Goal: Task Accomplishment & Management: Manage account settings

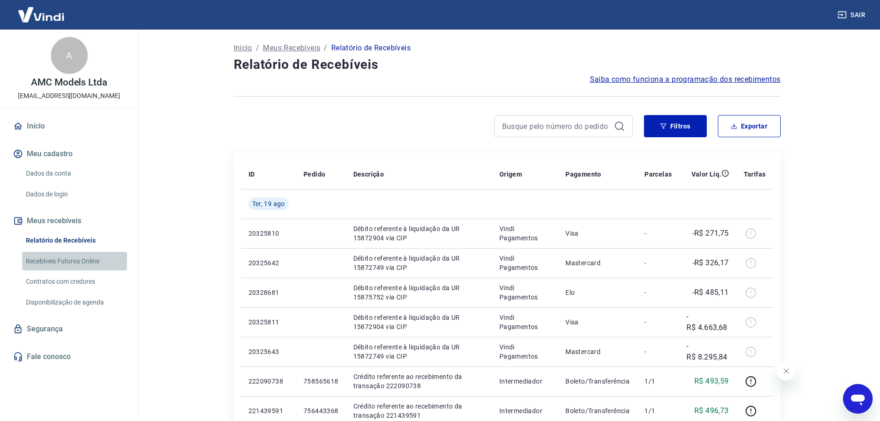
click at [75, 264] on link "Recebíveis Futuros Online" at bounding box center [74, 261] width 105 height 19
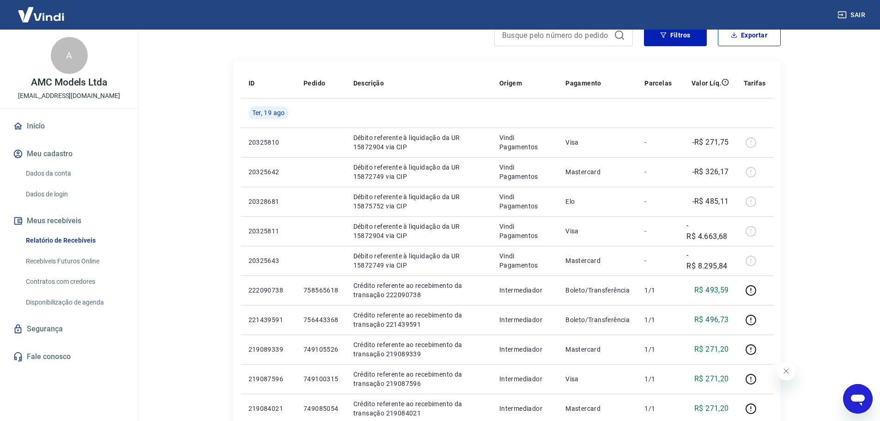
scroll to position [92, 0]
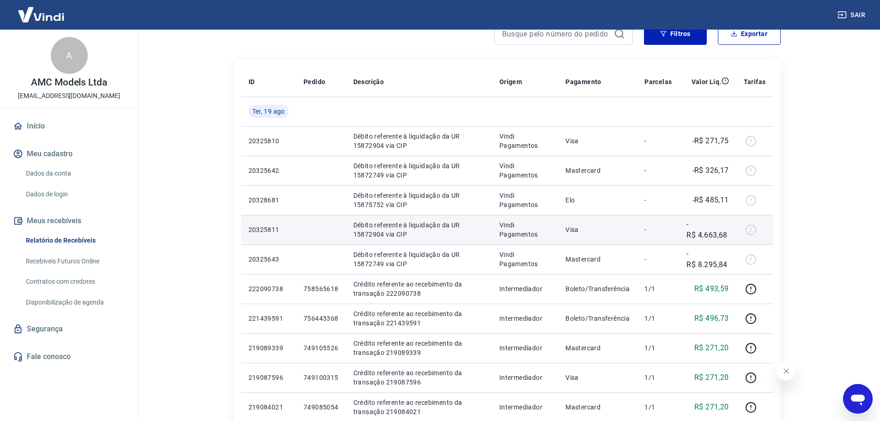
click at [263, 232] on p "20325811" at bounding box center [268, 229] width 40 height 9
click at [270, 228] on p "20325811" at bounding box center [268, 229] width 40 height 9
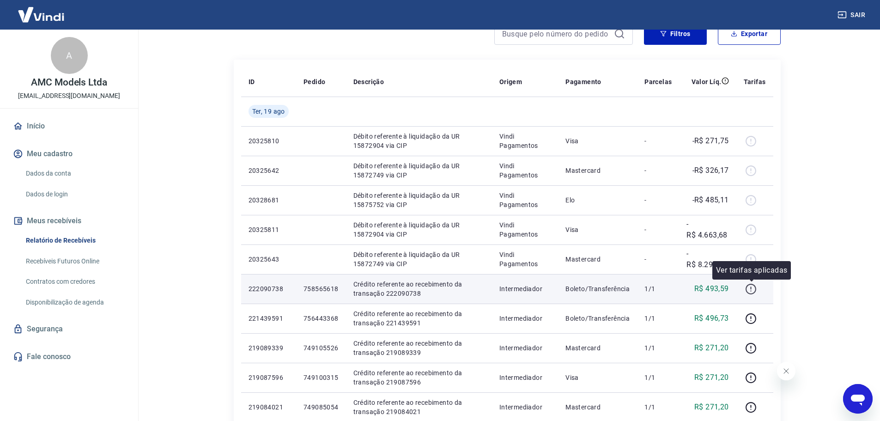
click at [752, 288] on icon "button" at bounding box center [751, 289] width 12 height 12
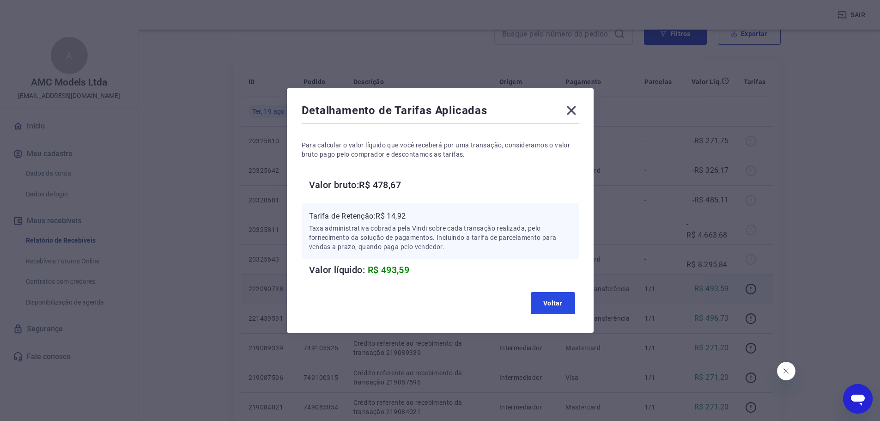
click at [554, 300] on button "Voltar" at bounding box center [553, 303] width 44 height 22
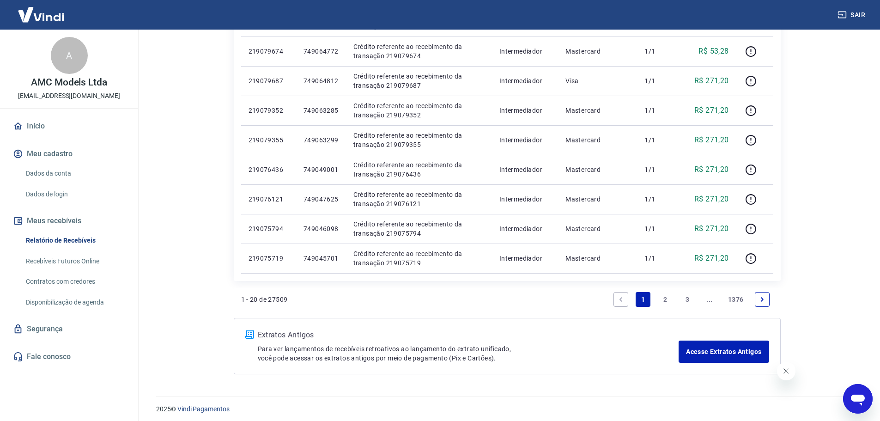
scroll to position [541, 0]
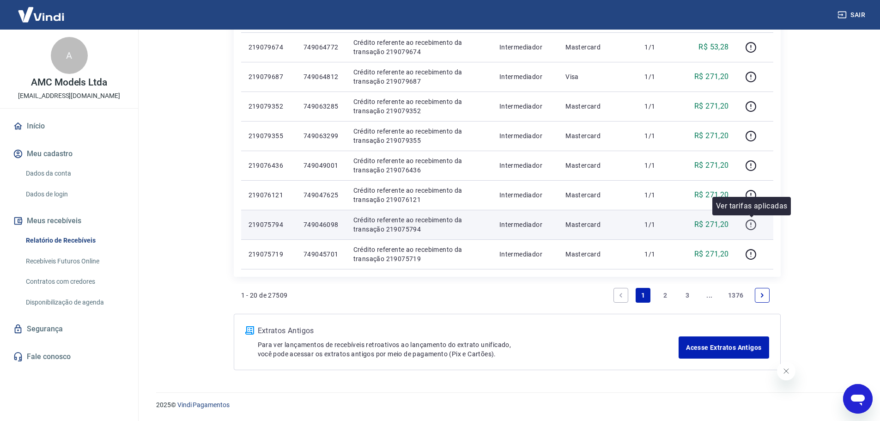
click at [756, 221] on icon "button" at bounding box center [751, 225] width 12 height 12
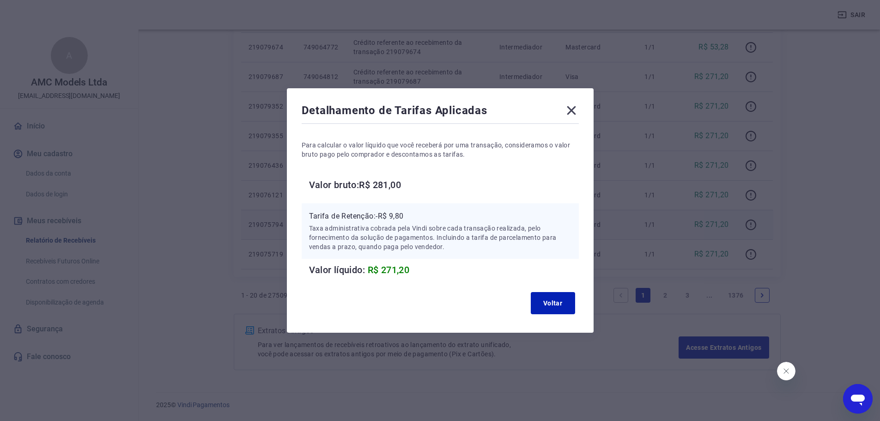
click at [573, 110] on icon at bounding box center [571, 110] width 15 height 15
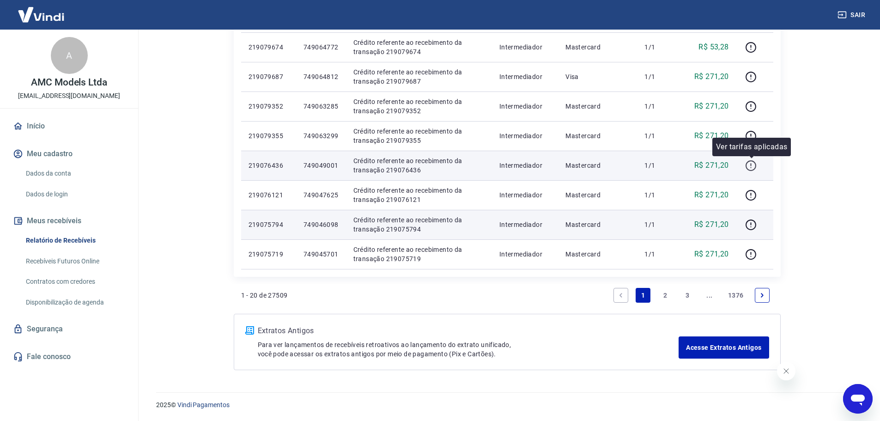
click at [751, 167] on icon "button" at bounding box center [750, 167] width 1 height 1
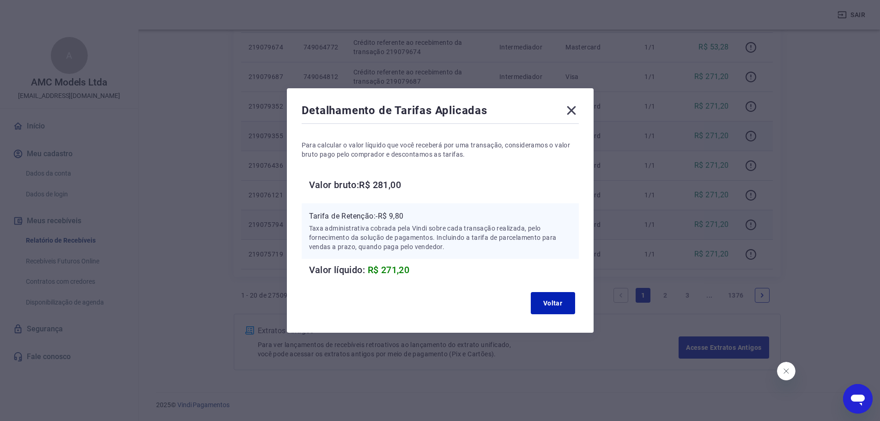
drag, startPoint x: 571, startPoint y: 112, endPoint x: 685, endPoint y: 146, distance: 118.9
click at [572, 112] on icon at bounding box center [571, 110] width 15 height 15
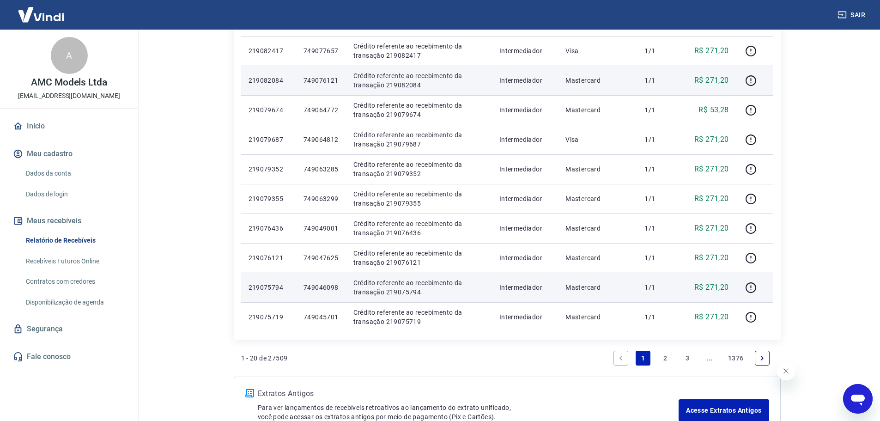
scroll to position [402, 0]
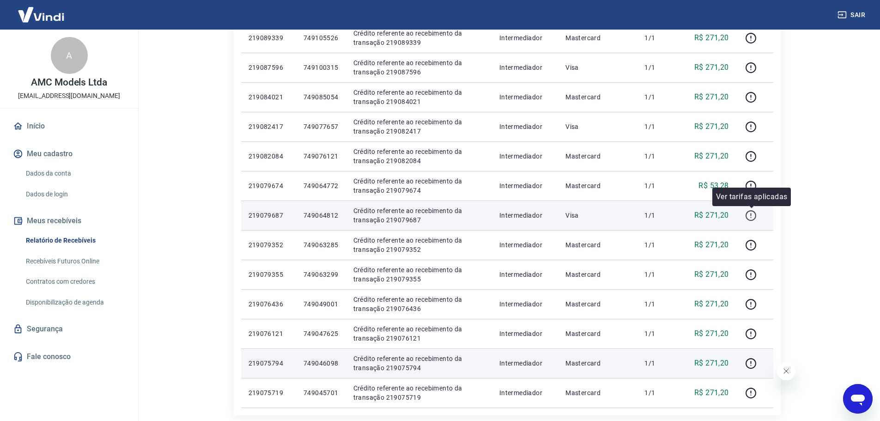
click at [749, 215] on icon "button" at bounding box center [751, 216] width 12 height 12
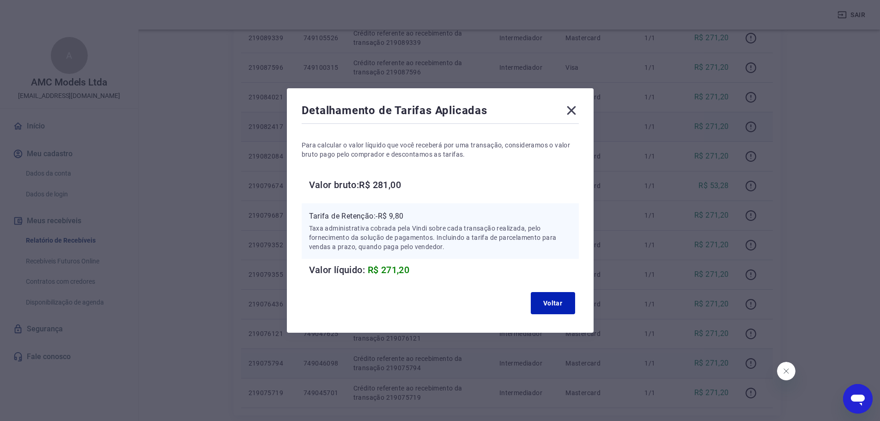
click at [578, 112] on icon at bounding box center [571, 110] width 15 height 15
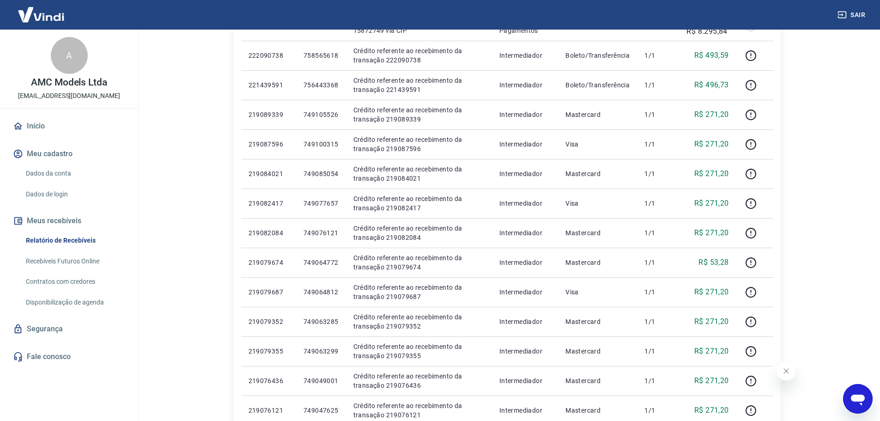
scroll to position [217, 0]
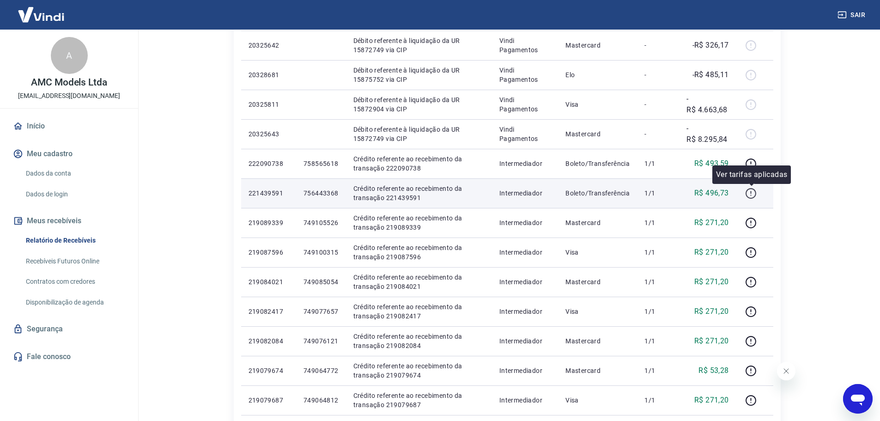
click at [745, 195] on button "button" at bounding box center [750, 193] width 15 height 15
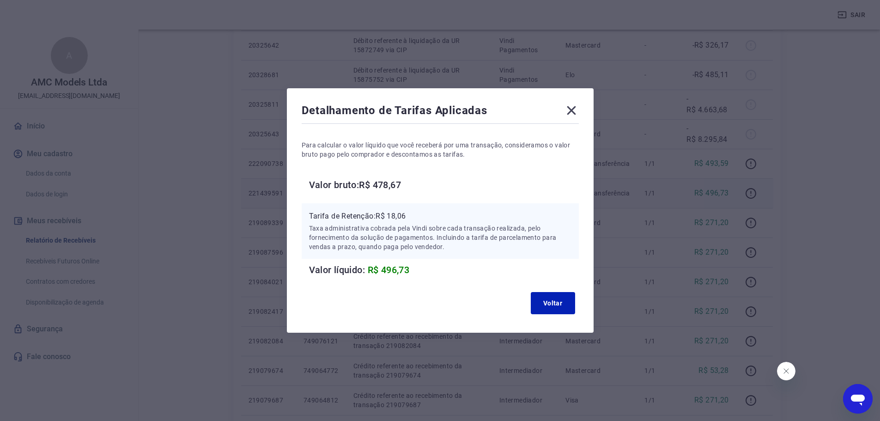
click at [574, 114] on icon at bounding box center [571, 110] width 15 height 15
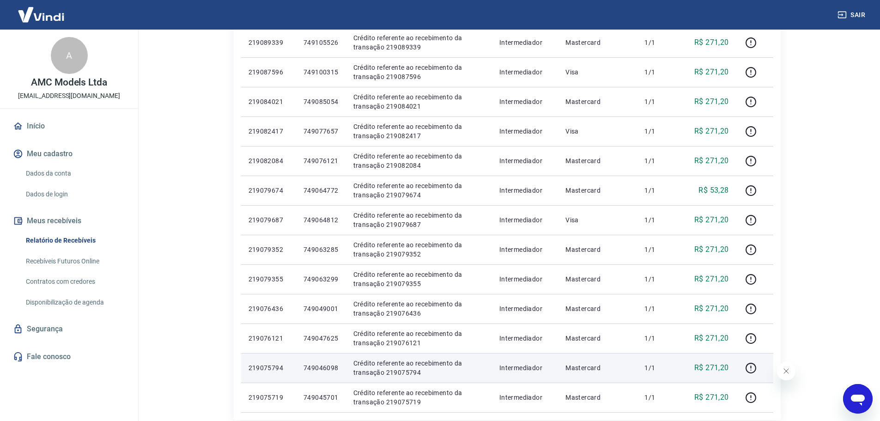
scroll to position [448, 0]
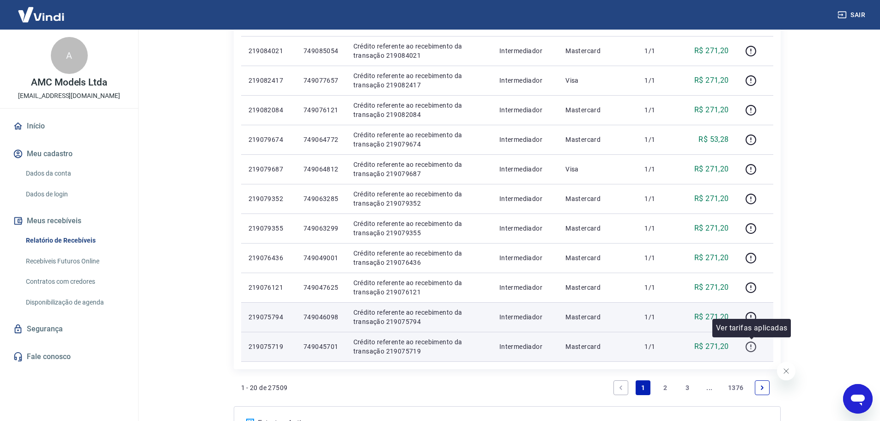
click at [753, 348] on icon "button" at bounding box center [751, 347] width 12 height 12
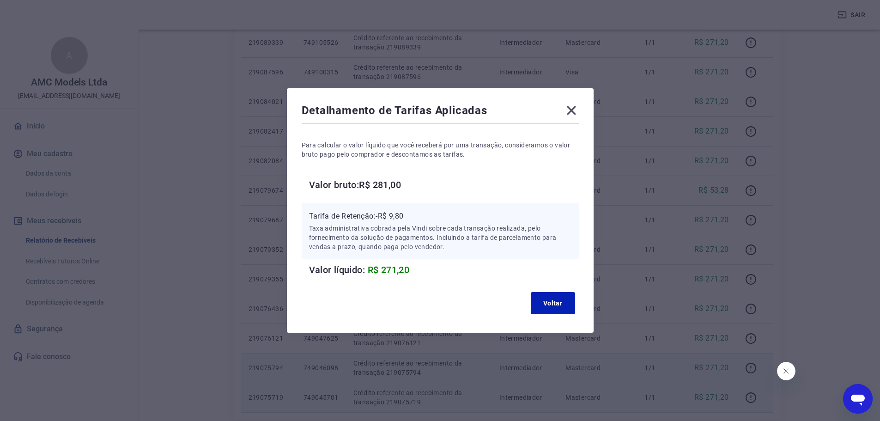
scroll to position [310, 0]
click at [577, 109] on icon at bounding box center [571, 110] width 15 height 15
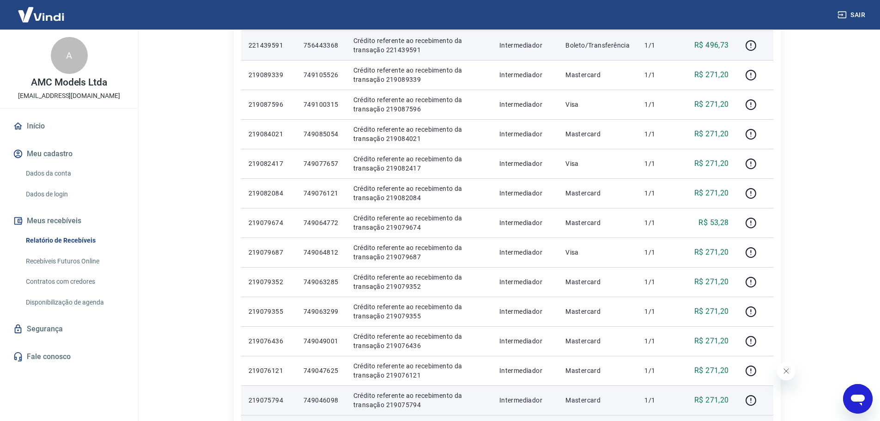
scroll to position [541, 0]
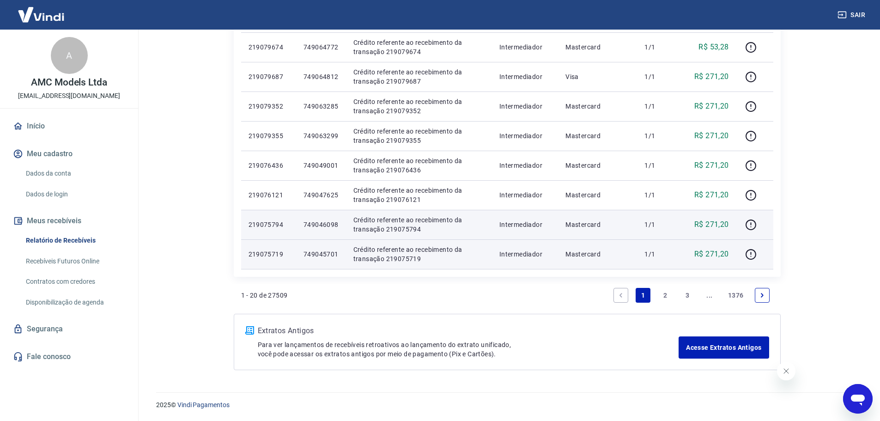
click at [669, 294] on link "2" at bounding box center [664, 295] width 15 height 15
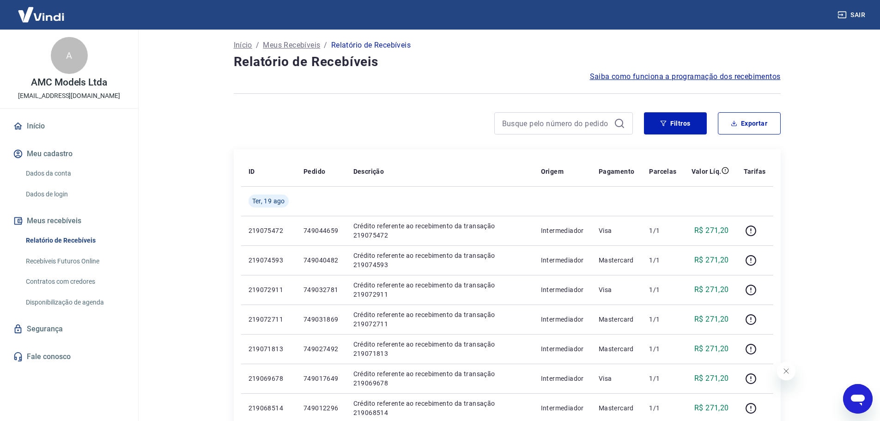
scroll to position [139, 0]
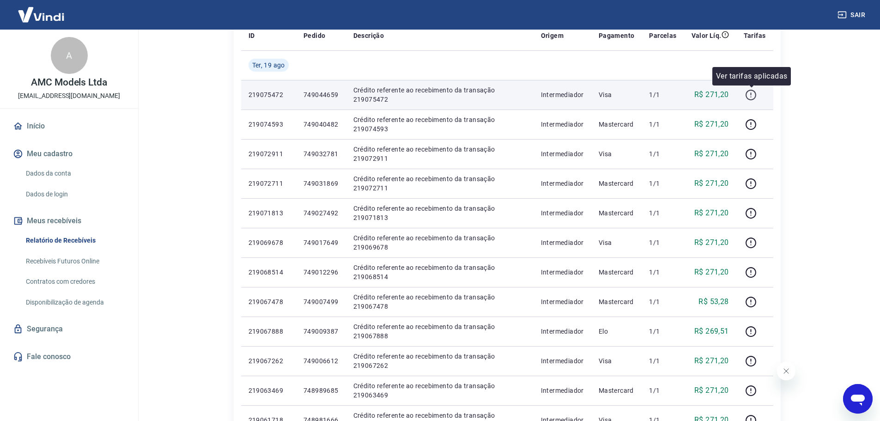
click at [753, 97] on icon "button" at bounding box center [751, 95] width 12 height 12
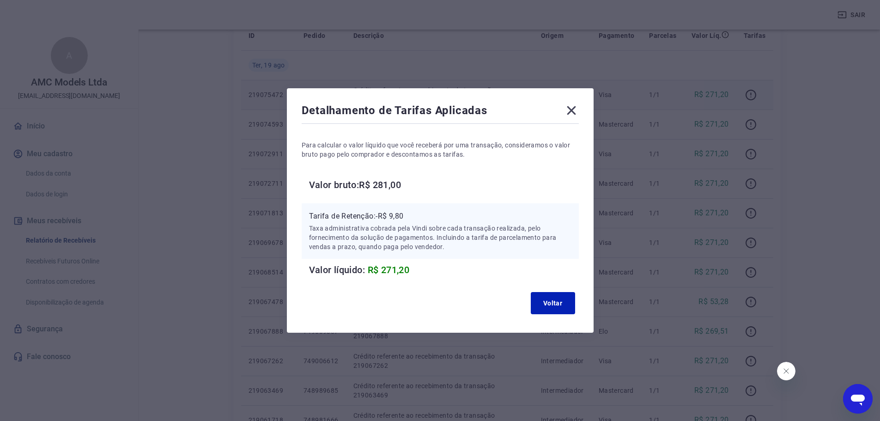
click at [572, 110] on icon at bounding box center [571, 110] width 15 height 15
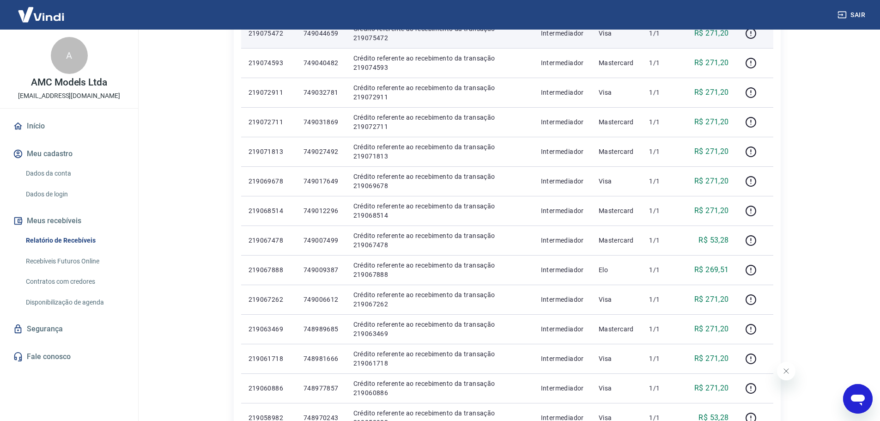
scroll to position [323, 0]
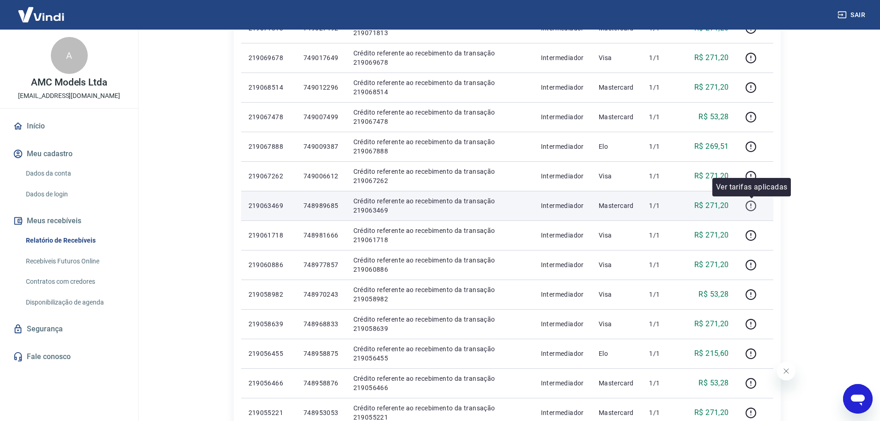
click at [752, 206] on icon "button" at bounding box center [751, 206] width 12 height 12
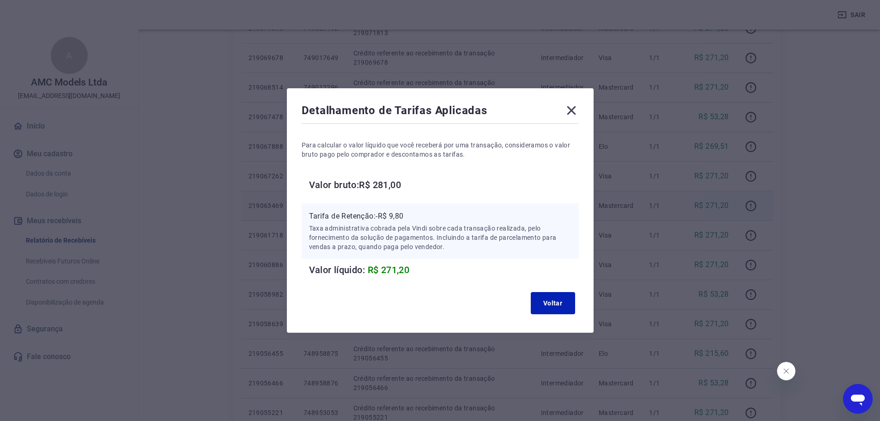
click at [579, 108] on icon at bounding box center [571, 110] width 15 height 15
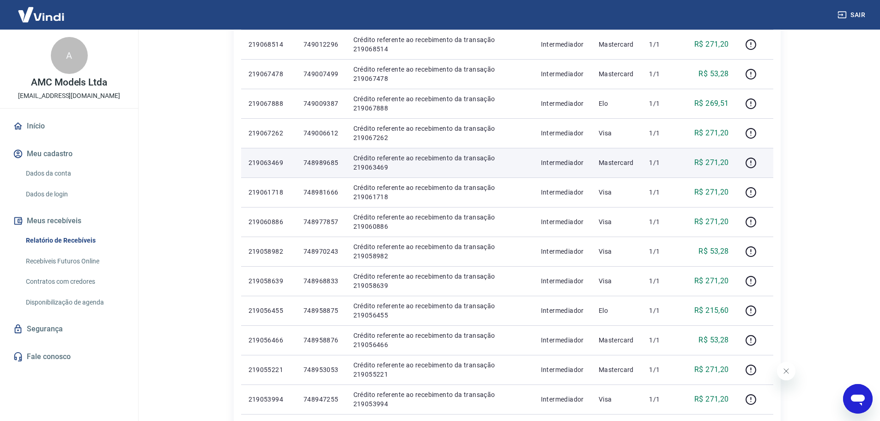
scroll to position [448, 0]
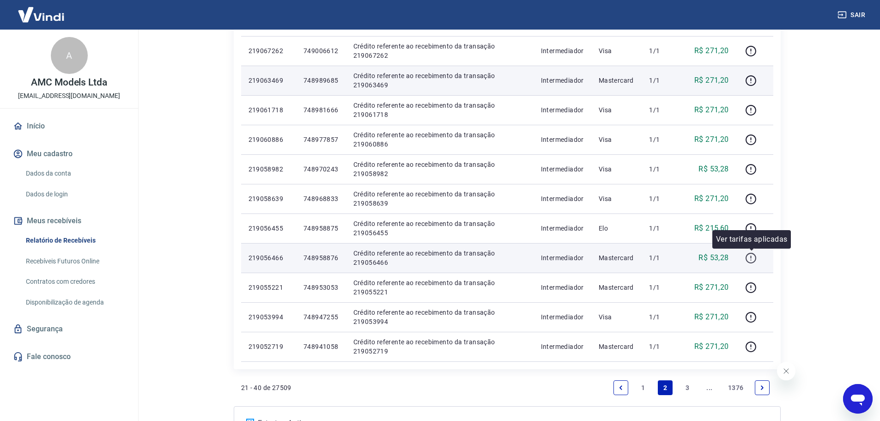
click at [749, 255] on icon "button" at bounding box center [751, 258] width 12 height 12
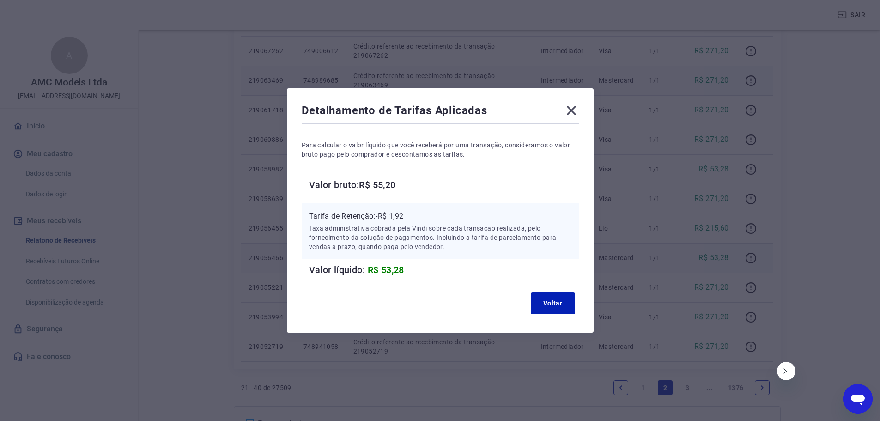
click at [582, 113] on div "Detalhamento de Tarifas Aplicadas Para calcular o valor líquido que você recebe…" at bounding box center [440, 210] width 307 height 244
click at [564, 110] on div "Detalhamento de Tarifas Aplicadas" at bounding box center [440, 112] width 277 height 18
